Goal: Task Accomplishment & Management: Manage account settings

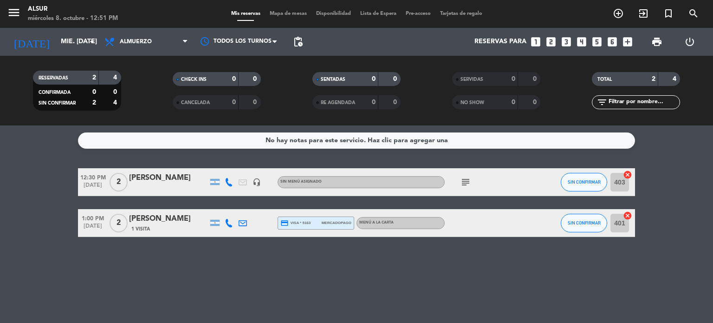
click at [160, 223] on div "[PERSON_NAME]" at bounding box center [168, 219] width 79 height 12
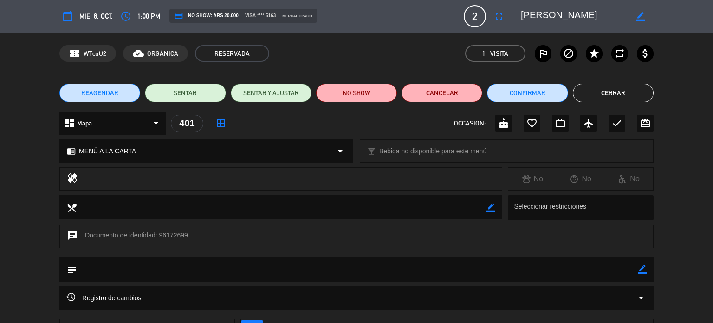
click at [599, 93] on button "Cerrar" at bounding box center [613, 93] width 81 height 19
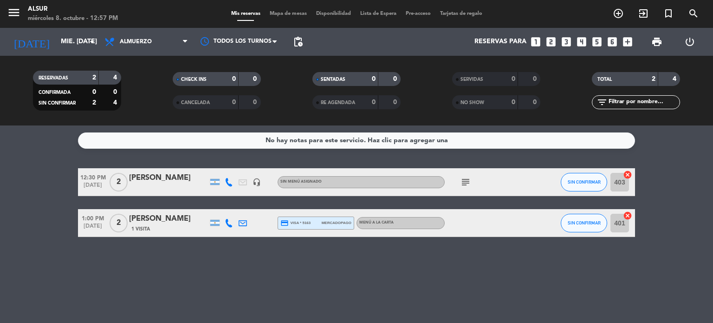
click at [135, 217] on div "[PERSON_NAME]" at bounding box center [168, 219] width 79 height 12
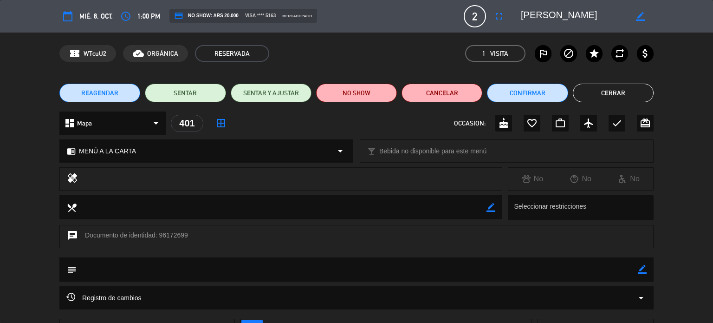
click at [592, 97] on button "Cerrar" at bounding box center [613, 93] width 81 height 19
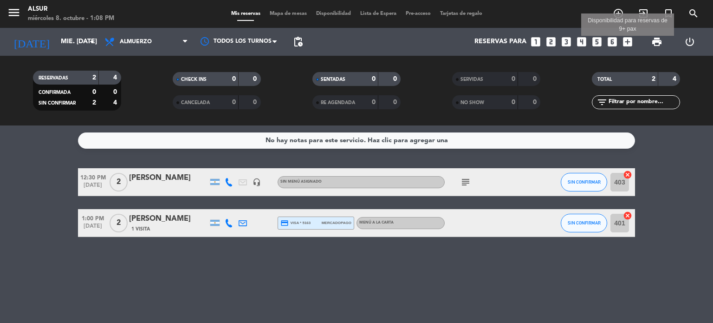
click at [623, 41] on icon "add_box" at bounding box center [628, 42] width 12 height 12
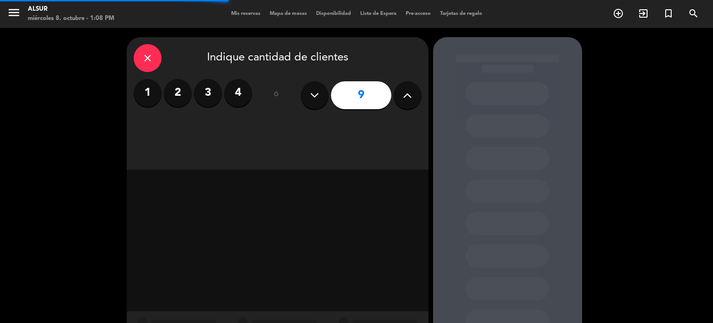
click at [308, 98] on button at bounding box center [315, 95] width 28 height 28
type input "8"
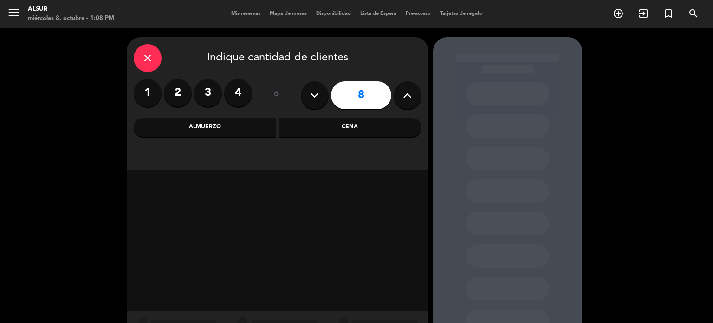
click at [309, 131] on div "Cena" at bounding box center [350, 127] width 143 height 19
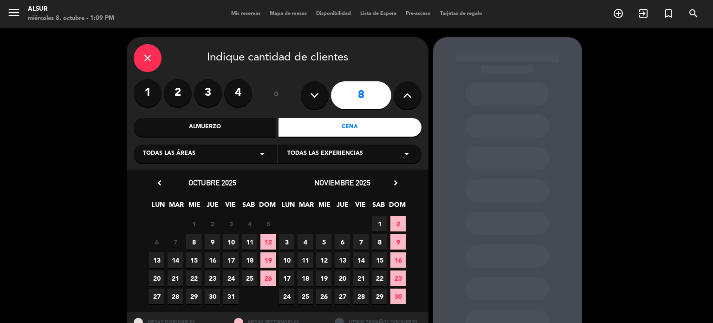
click at [208, 260] on span "16" at bounding box center [212, 259] width 15 height 15
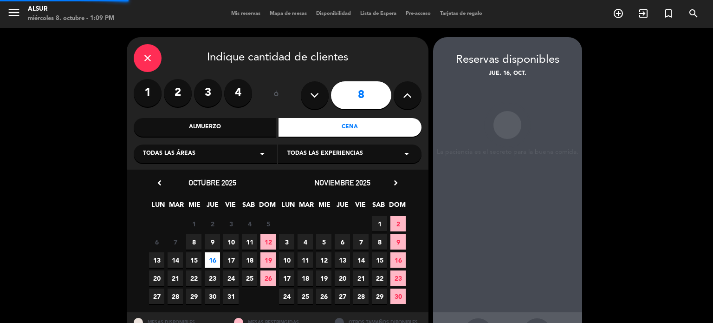
scroll to position [37, 0]
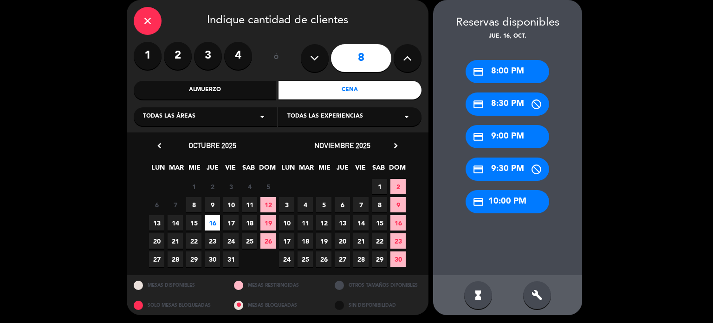
click at [490, 133] on div "credit_card 9:00 PM" at bounding box center [508, 136] width 84 height 23
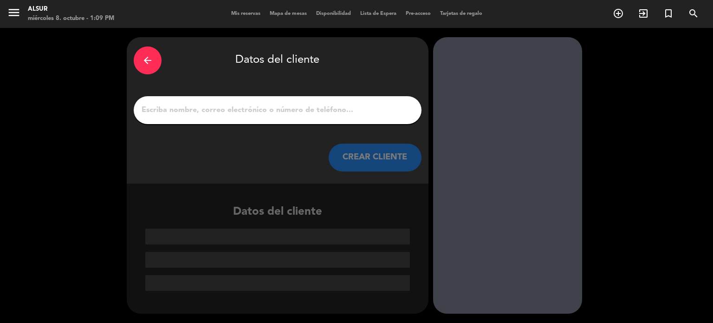
scroll to position [0, 0]
click at [208, 109] on input "1" at bounding box center [278, 110] width 274 height 13
paste input "[PERSON_NAME]"
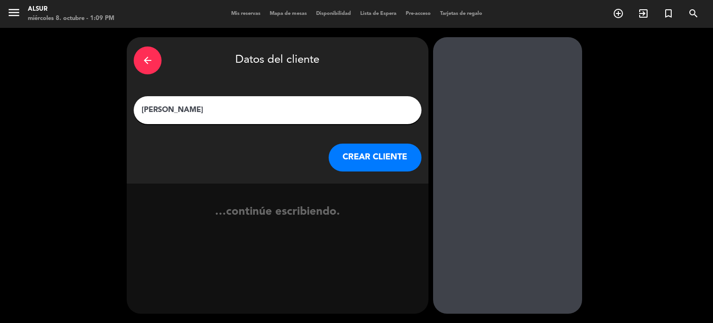
type input "[PERSON_NAME]"
click at [329, 154] on button "CREAR CLIENTE" at bounding box center [375, 157] width 93 height 28
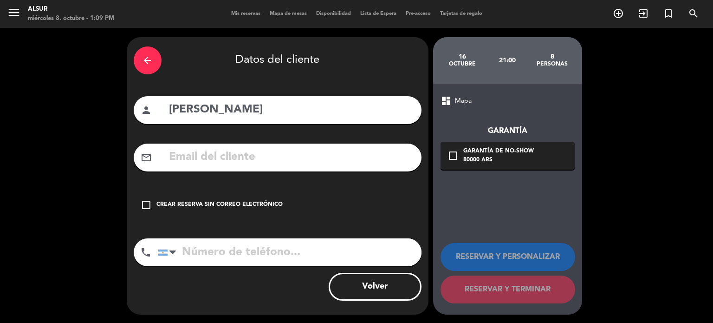
click at [310, 161] on input "text" at bounding box center [291, 157] width 247 height 19
paste input "[PERSON_NAME][EMAIL_ADDRESS][DOMAIN_NAME]"
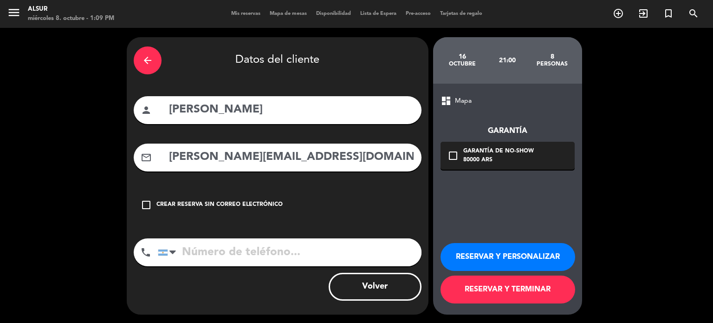
type input "[PERSON_NAME][EMAIL_ADDRESS][DOMAIN_NAME]"
click at [310, 256] on input "tel" at bounding box center [290, 252] width 264 height 28
paste input "[PHONE_NUMBER]"
type input "[PHONE_NUMBER]"
click at [457, 254] on button "RESERVAR Y PERSONALIZAR" at bounding box center [508, 257] width 135 height 28
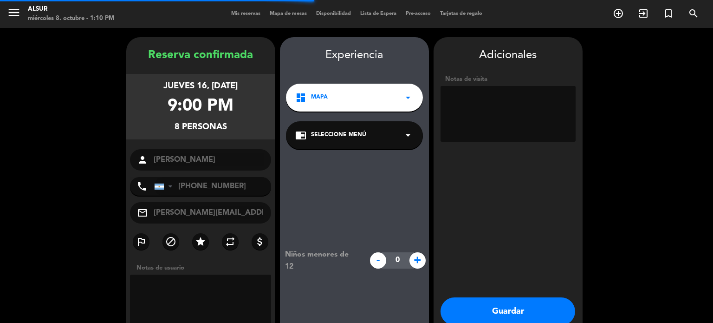
scroll to position [37, 0]
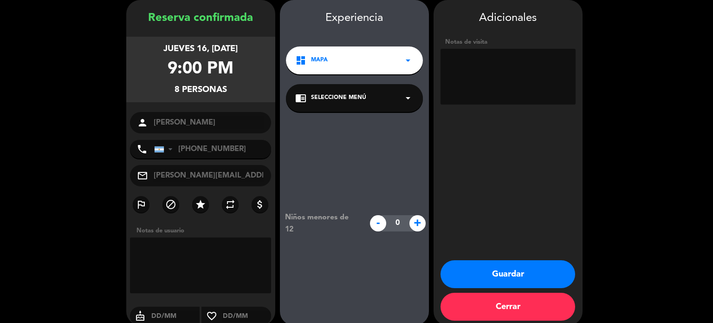
click at [164, 313] on input "text" at bounding box center [175, 316] width 50 height 12
type input "16/10"
click at [481, 259] on div "Adicionales Notas de visita Guardar Cerrar" at bounding box center [508, 162] width 149 height 325
click at [487, 267] on button "Guardar" at bounding box center [508, 274] width 135 height 28
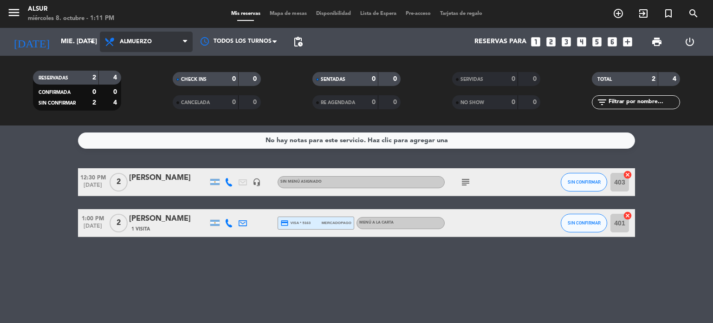
drag, startPoint x: 158, startPoint y: 39, endPoint x: 142, endPoint y: 65, distance: 30.7
click at [156, 39] on span "Almuerzo" at bounding box center [146, 42] width 93 height 20
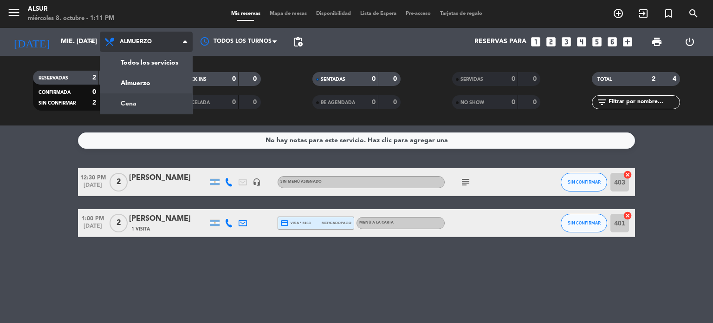
click at [142, 104] on div "menu Alsur miércoles 8. octubre - 1:11 PM Mis reservas Mapa de mesas Disponibil…" at bounding box center [356, 62] width 713 height 125
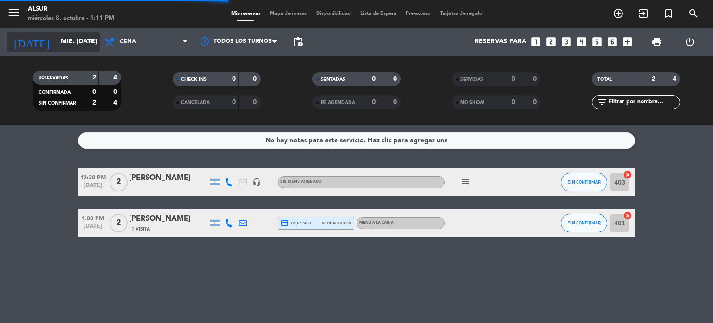
click at [74, 44] on input "mié. [DATE]" at bounding box center [100, 41] width 88 height 17
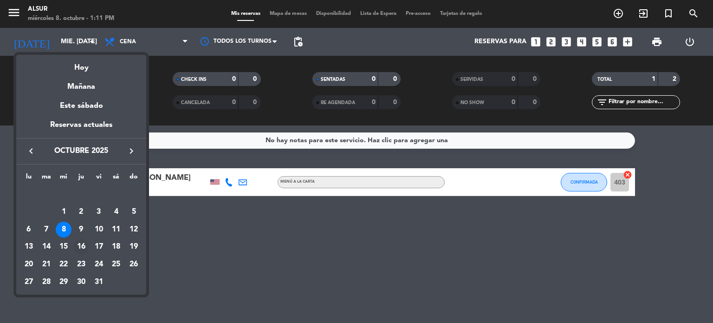
click at [85, 243] on div "16" at bounding box center [81, 247] width 16 height 16
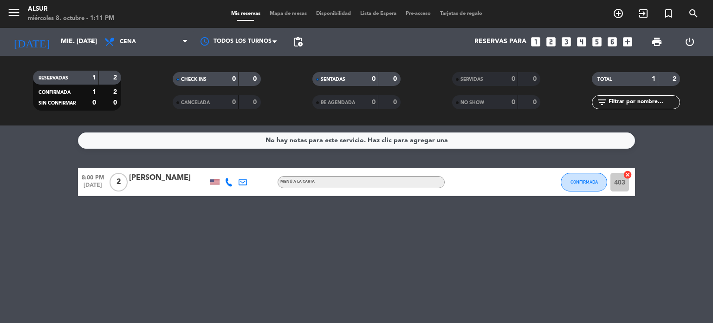
type input "[DEMOGRAPHIC_DATA] [DATE]"
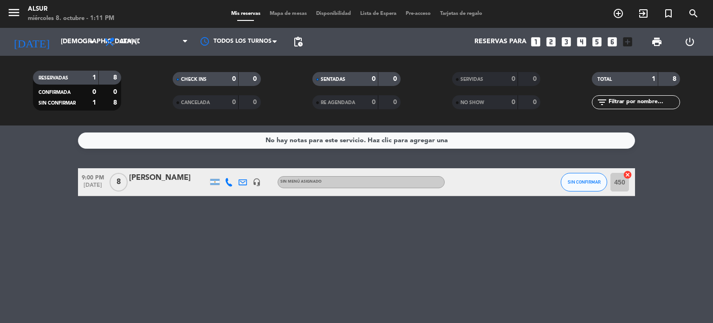
click at [163, 182] on div "[PERSON_NAME]" at bounding box center [168, 178] width 79 height 12
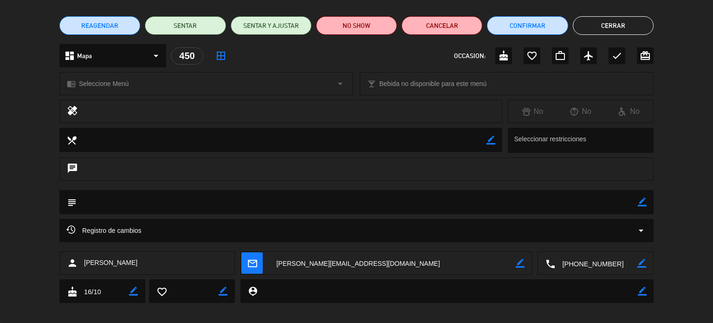
scroll to position [75, 0]
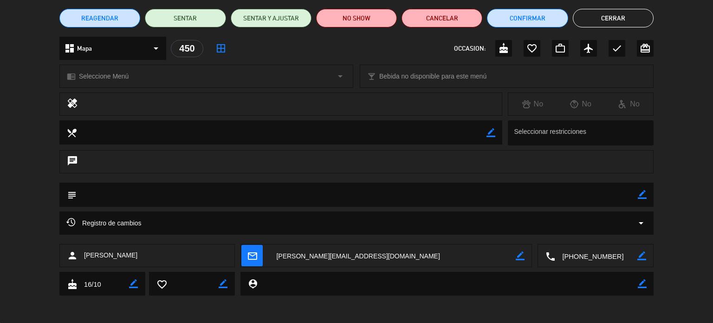
click at [642, 195] on icon "border_color" at bounding box center [642, 194] width 9 height 9
click at [628, 195] on textarea at bounding box center [357, 194] width 561 height 24
paste textarea "una persona es alérgica a los mariscos"
type textarea "una persona es alérgica a los mariscos"
click at [646, 192] on icon at bounding box center [642, 194] width 9 height 9
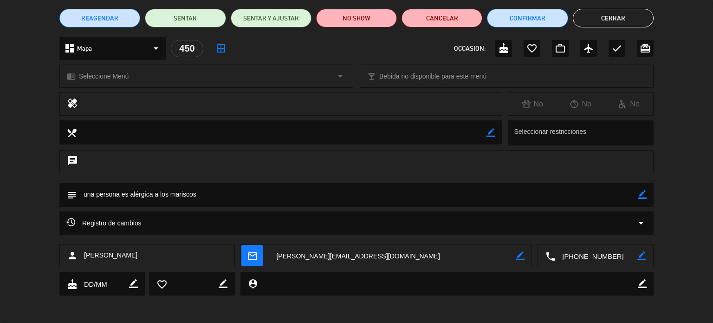
click at [610, 18] on button "Cerrar" at bounding box center [613, 18] width 81 height 19
